Goal: Find specific page/section

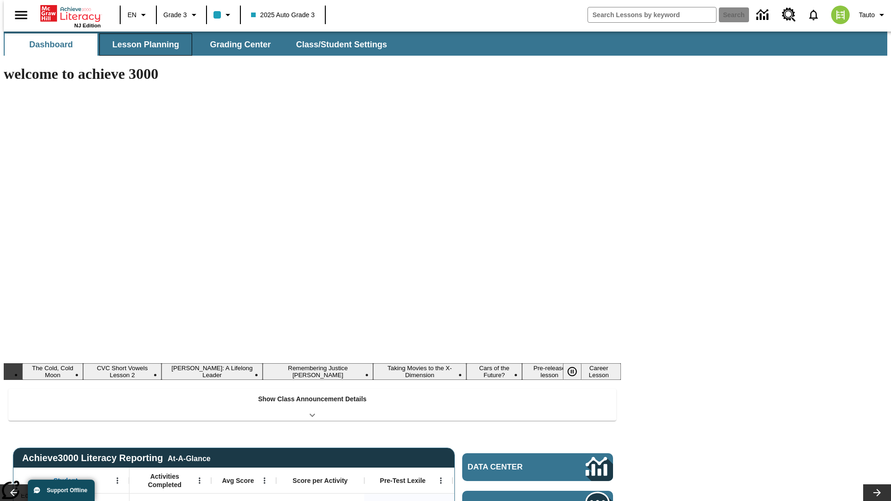
click at [142, 45] on button "Lesson Planning" at bounding box center [145, 44] width 93 height 22
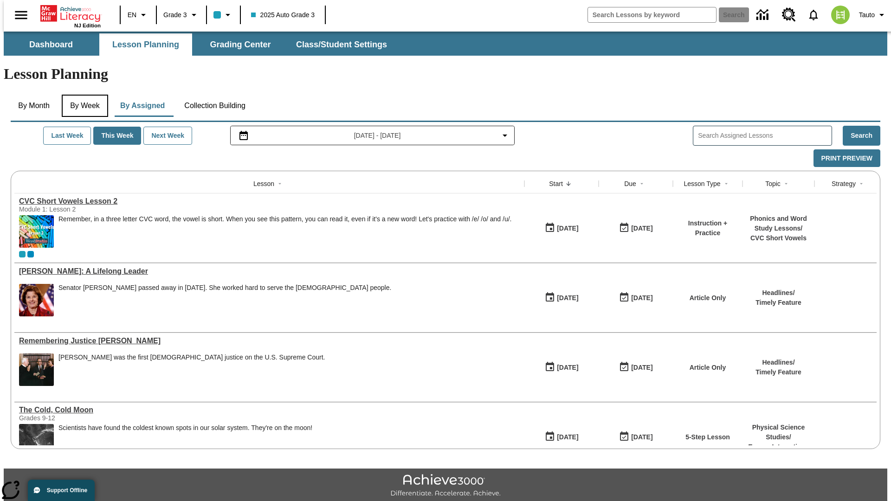
click at [83, 95] on button "By Week" at bounding box center [85, 106] width 46 height 22
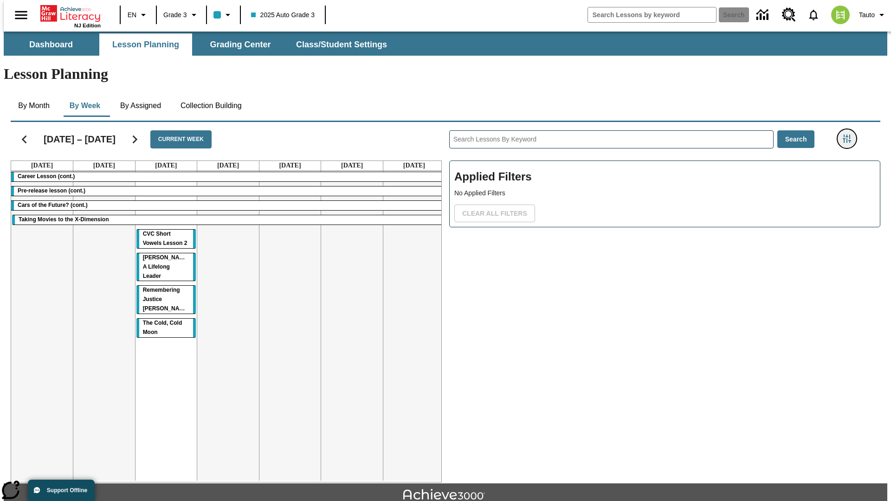
click at [850, 135] on icon "Filters Side menu" at bounding box center [847, 139] width 8 height 8
